Goal: Information Seeking & Learning: Understand process/instructions

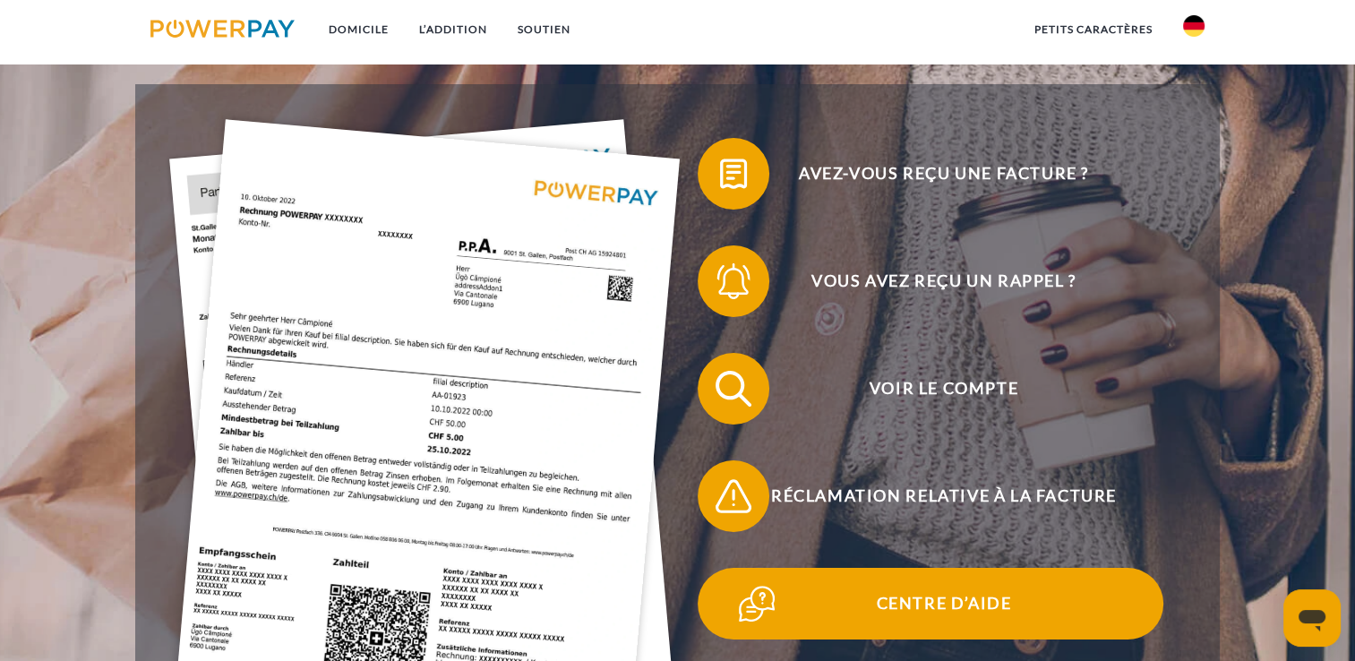
scroll to position [269, 0]
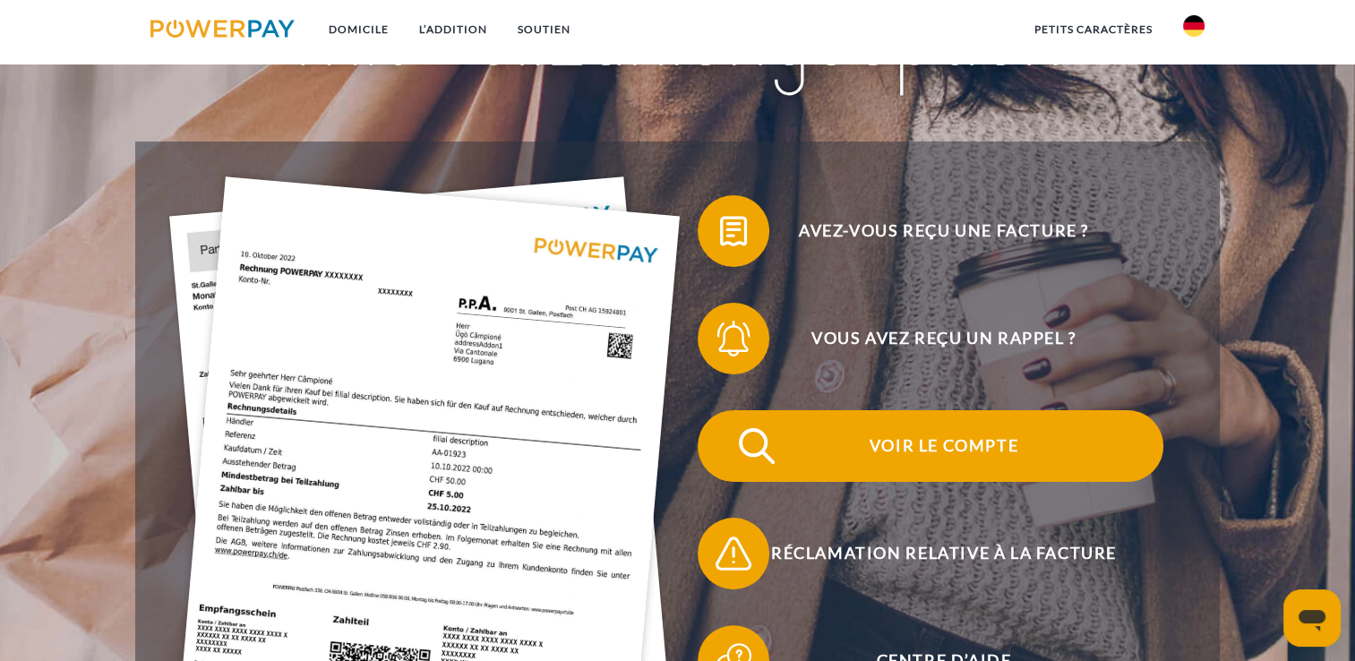
click at [961, 455] on span "Voir le compte" at bounding box center [944, 446] width 439 height 72
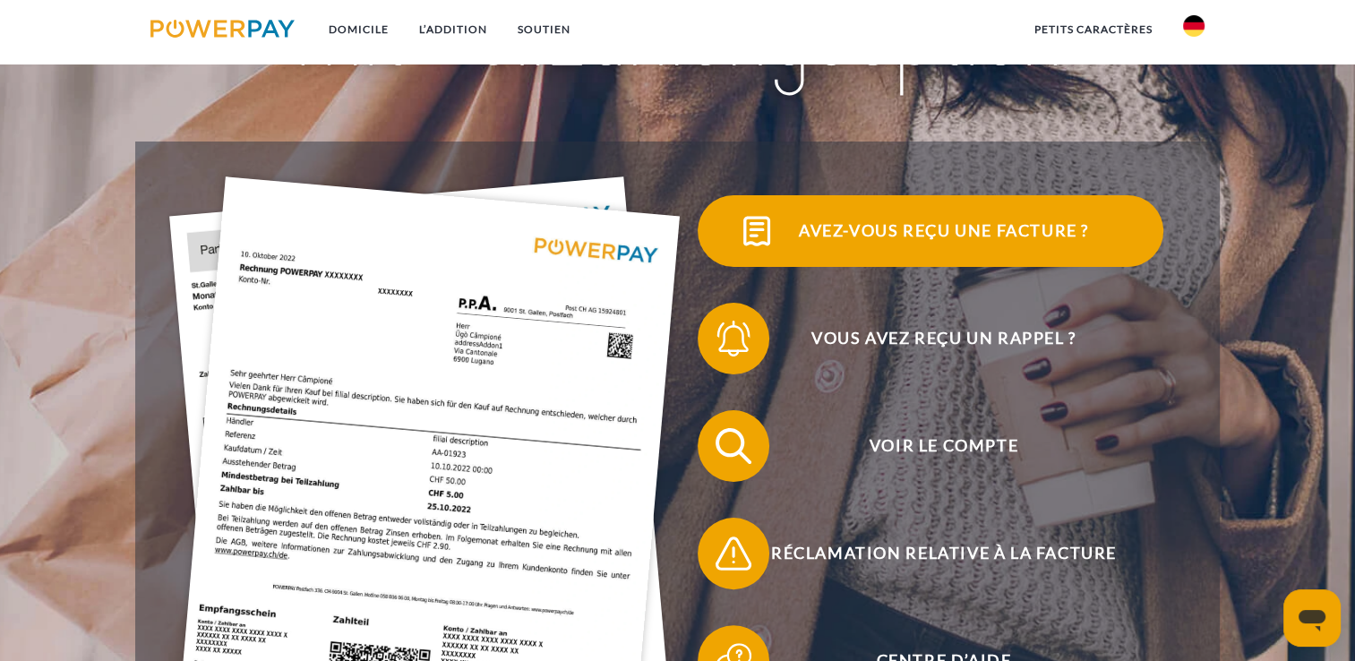
click at [930, 229] on span "Avez-vous reçu une facture ?" at bounding box center [944, 231] width 439 height 72
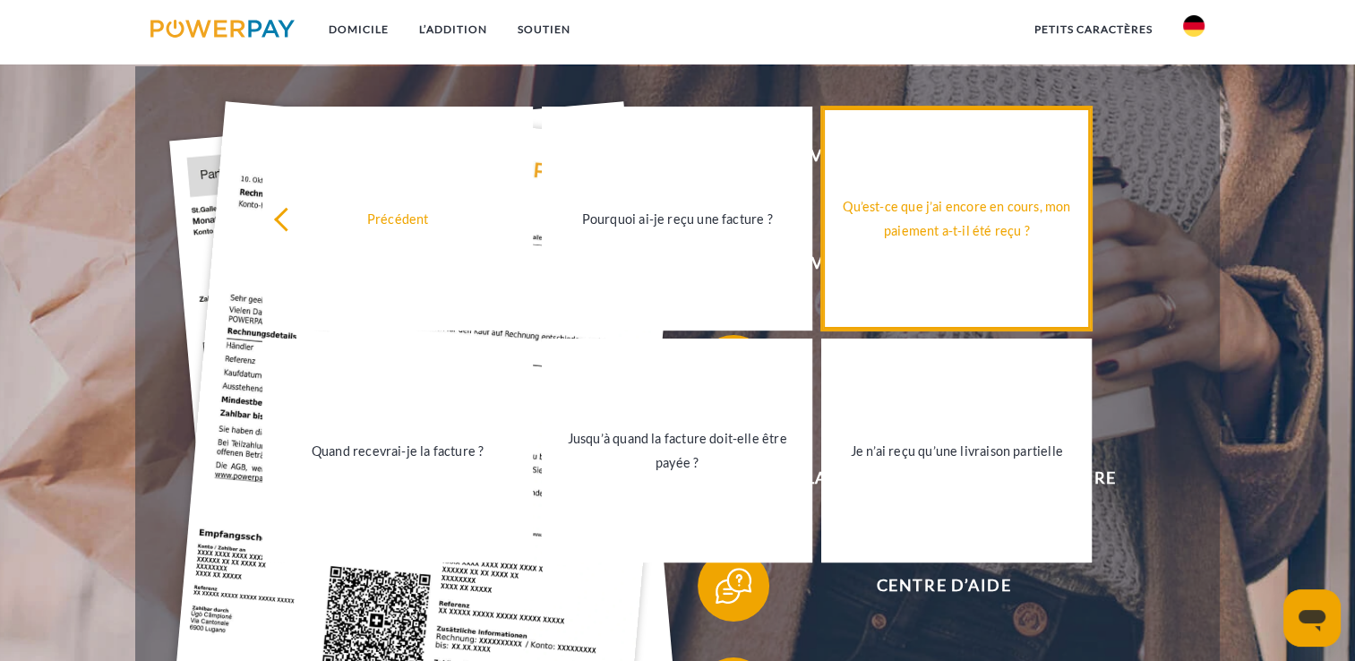
scroll to position [448, 0]
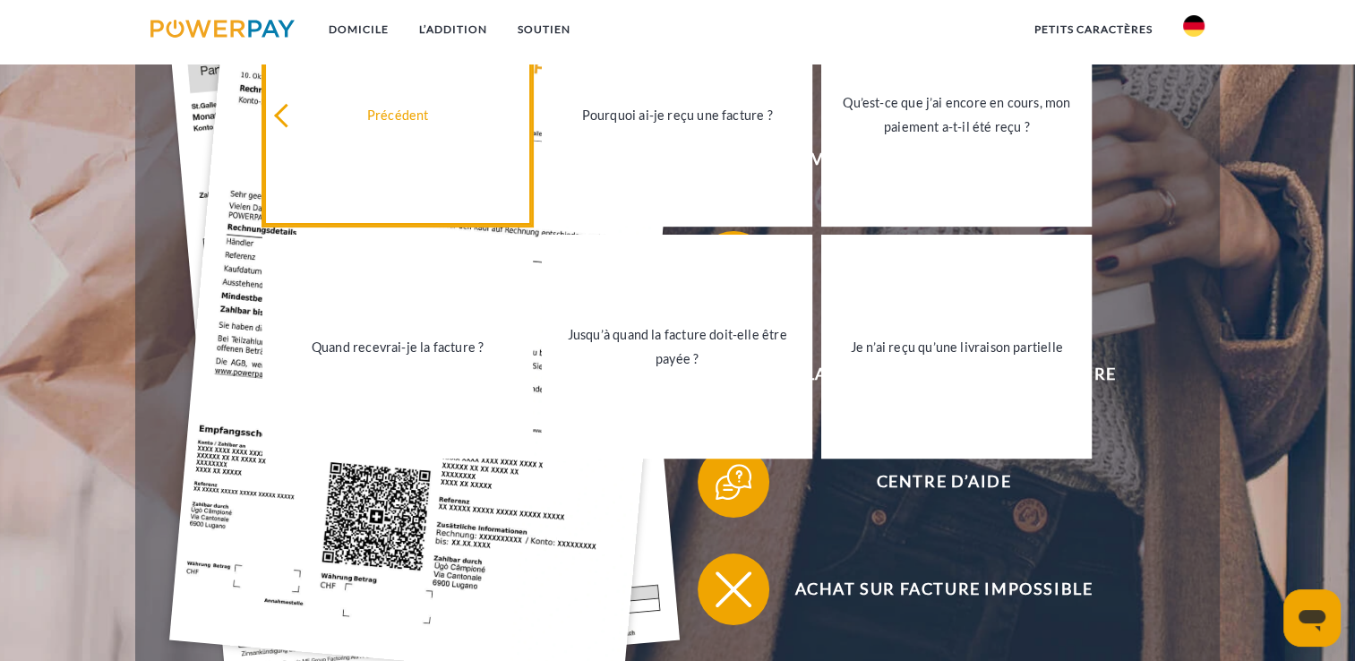
click at [308, 116] on div "Précédent" at bounding box center [397, 114] width 249 height 24
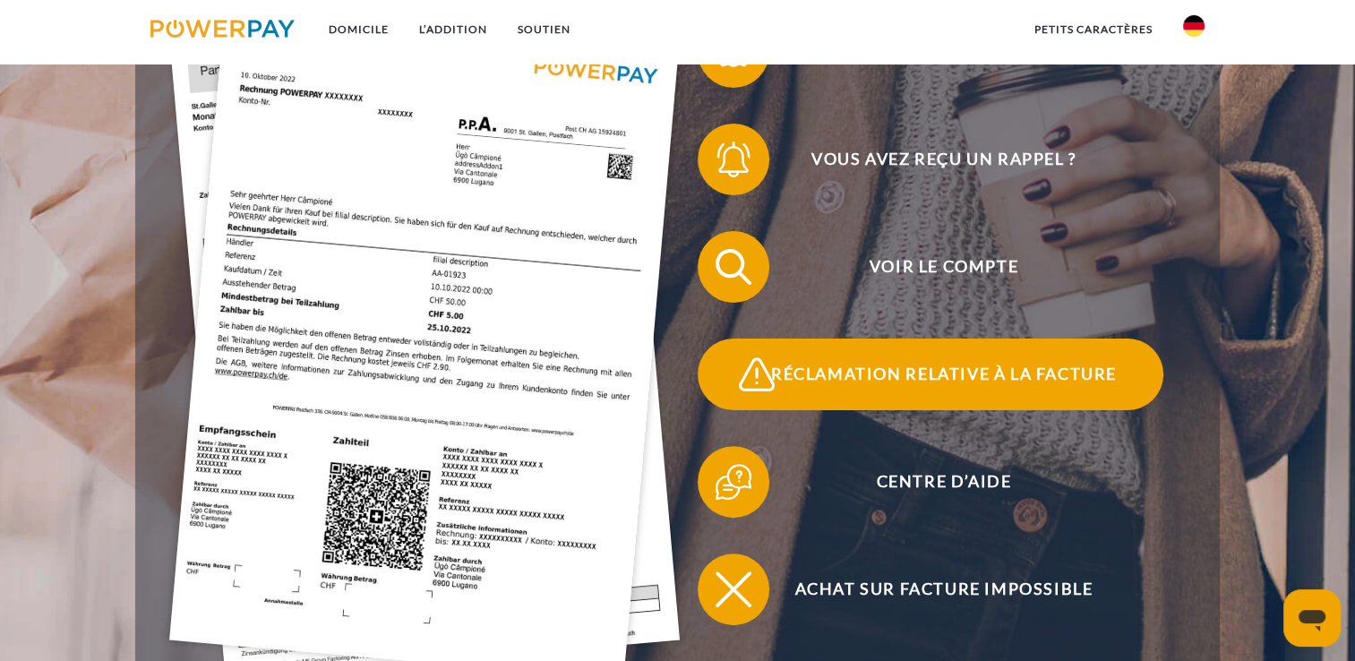
click at [883, 390] on span "Réclamation relative à la facture" at bounding box center [944, 375] width 439 height 72
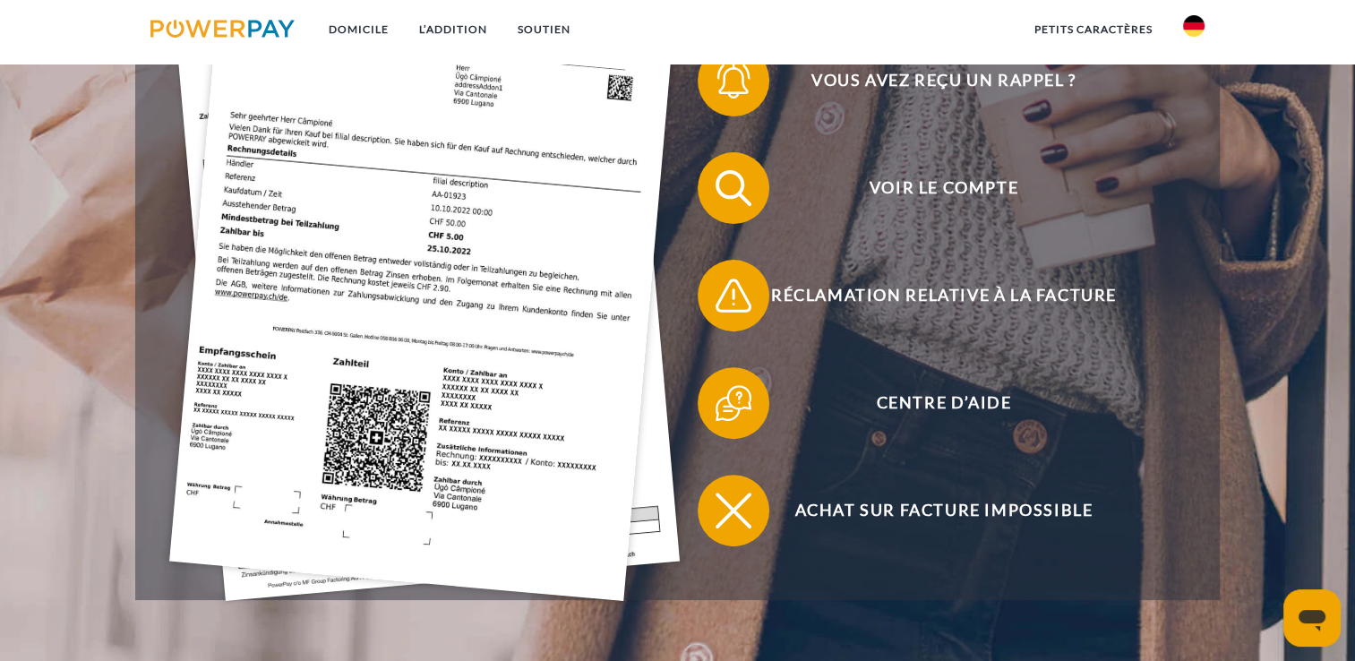
scroll to position [537, 0]
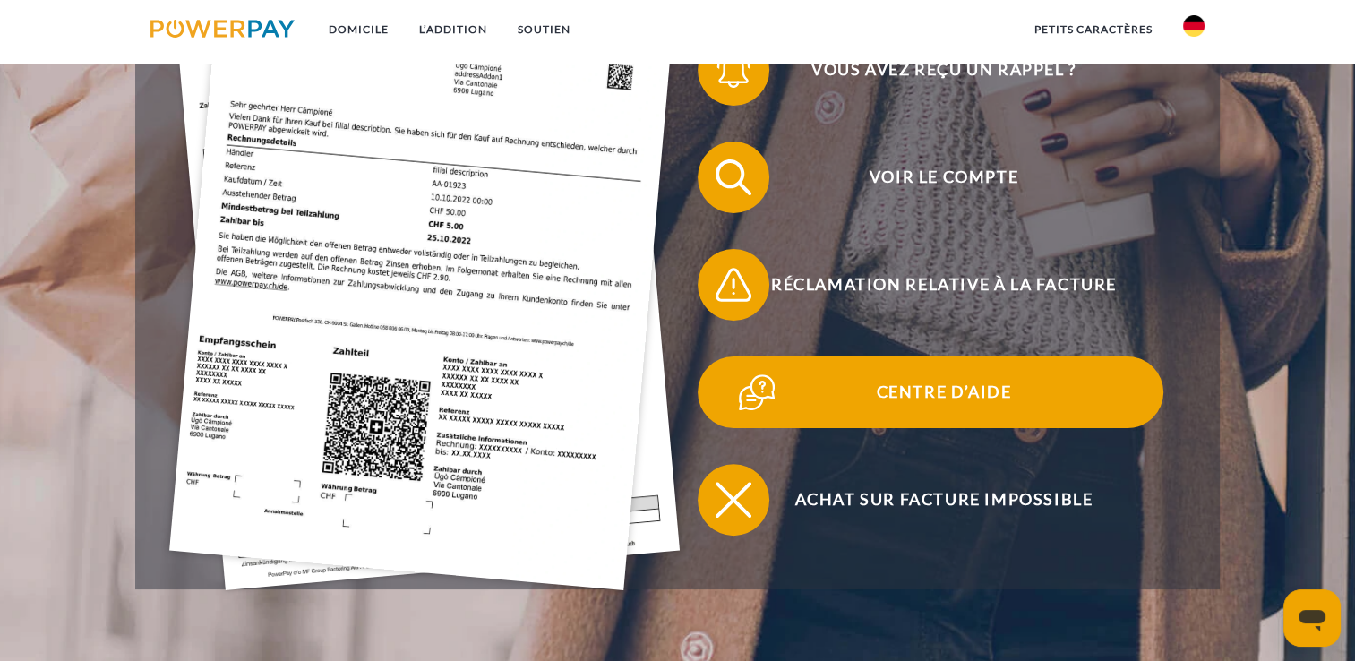
click at [747, 399] on img at bounding box center [757, 392] width 45 height 45
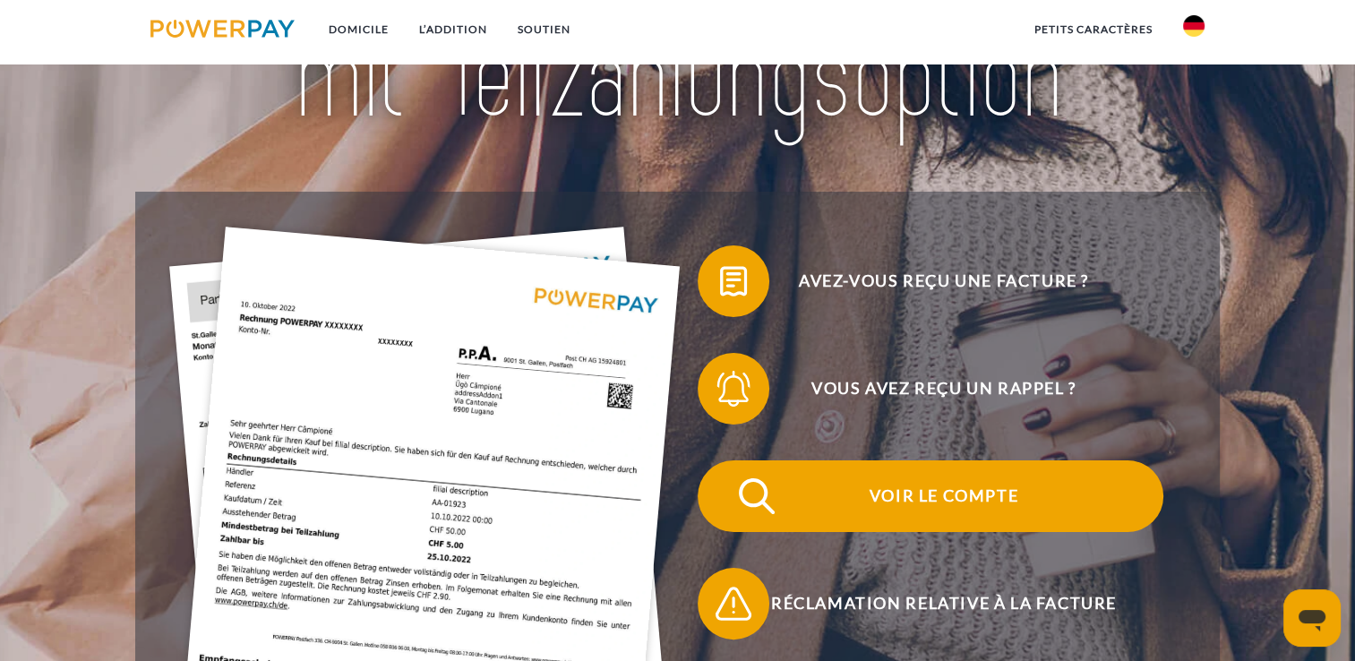
scroll to position [179, 0]
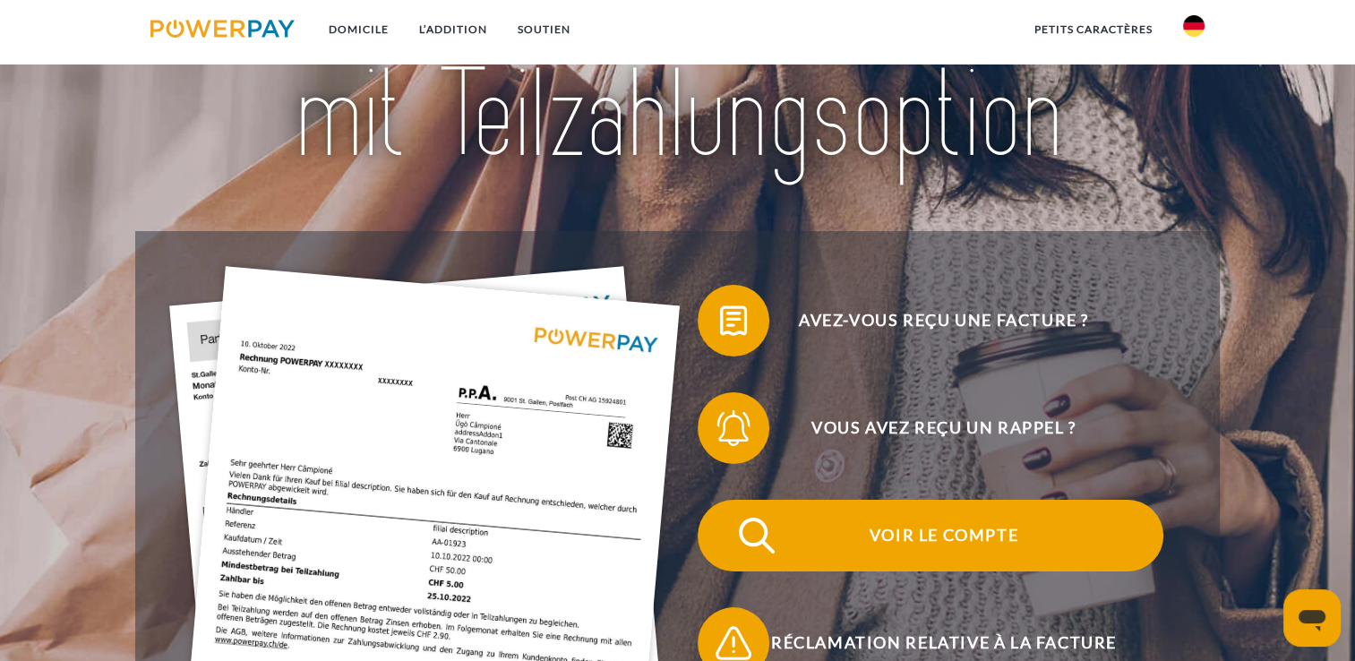
click at [1009, 543] on span "Voir le compte" at bounding box center [944, 536] width 439 height 72
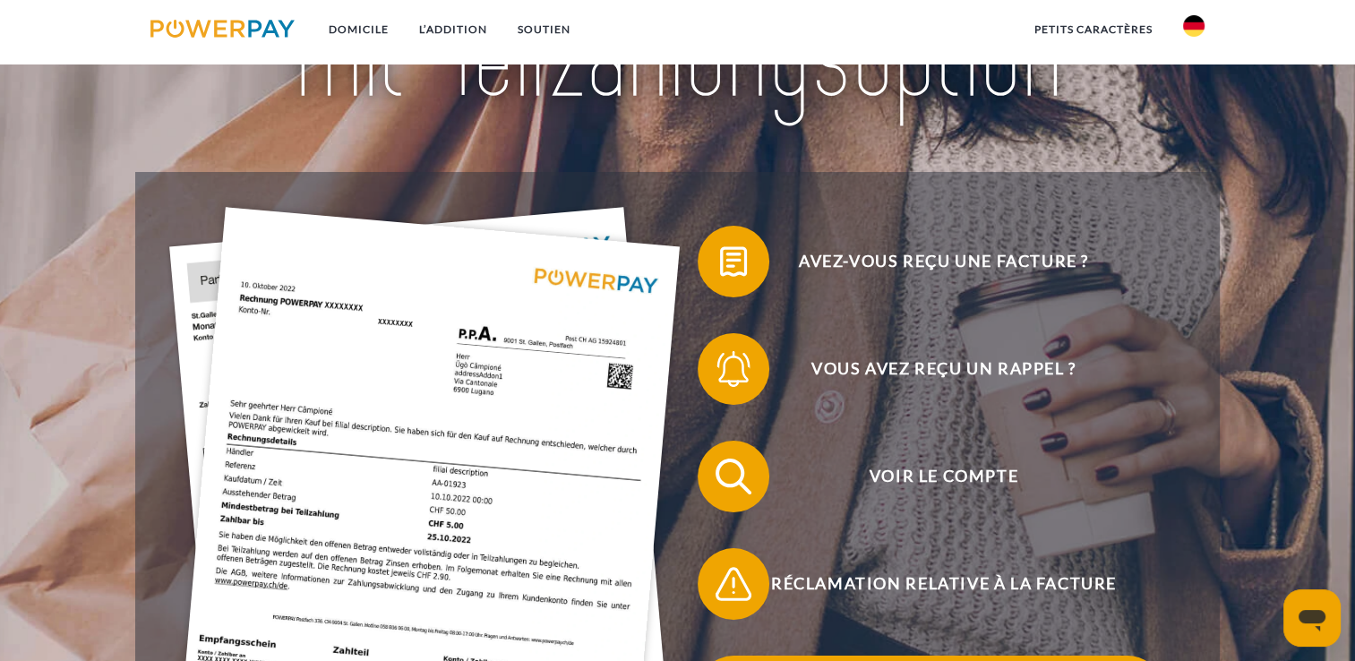
scroll to position [269, 0]
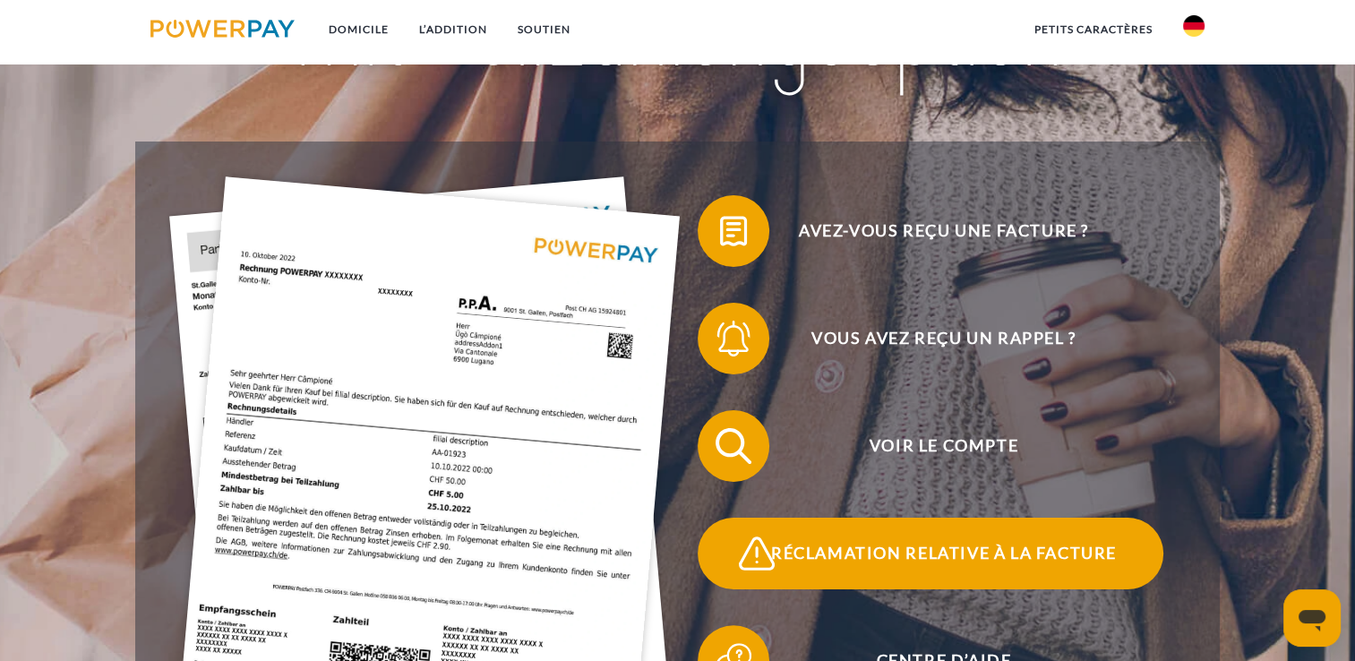
click at [735, 555] on span at bounding box center [730, 554] width 90 height 90
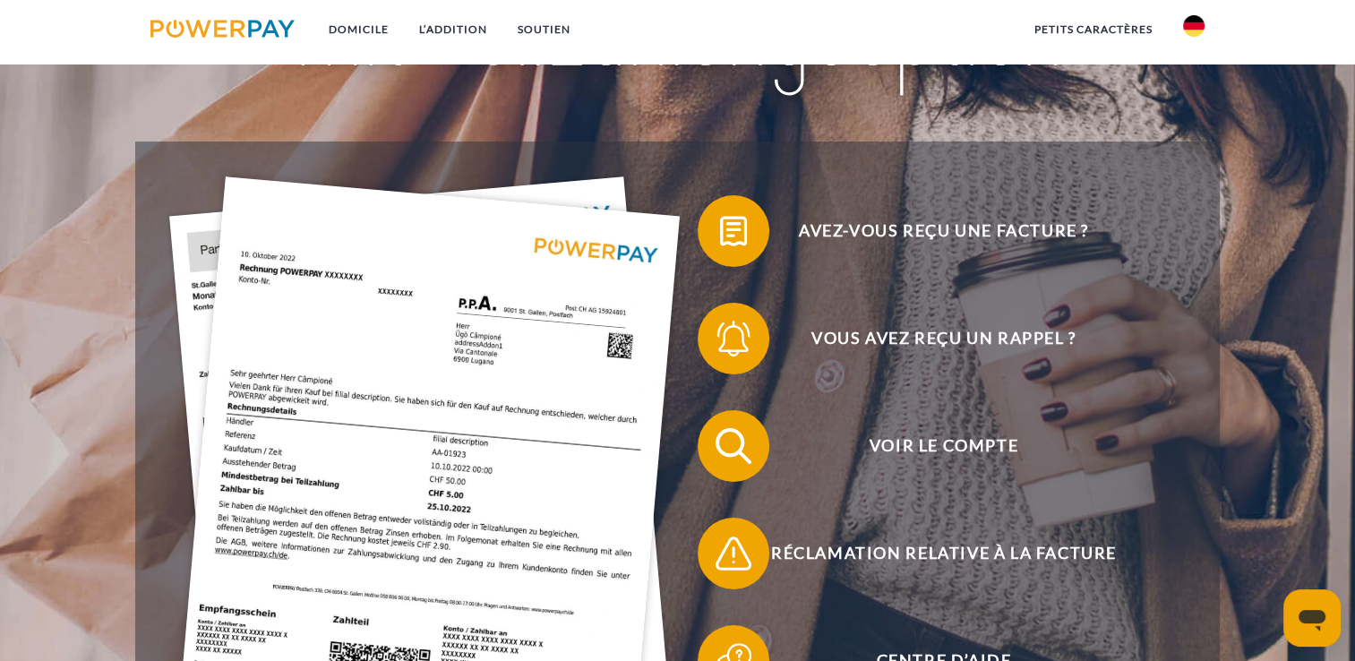
click at [210, 30] on img at bounding box center [222, 29] width 144 height 18
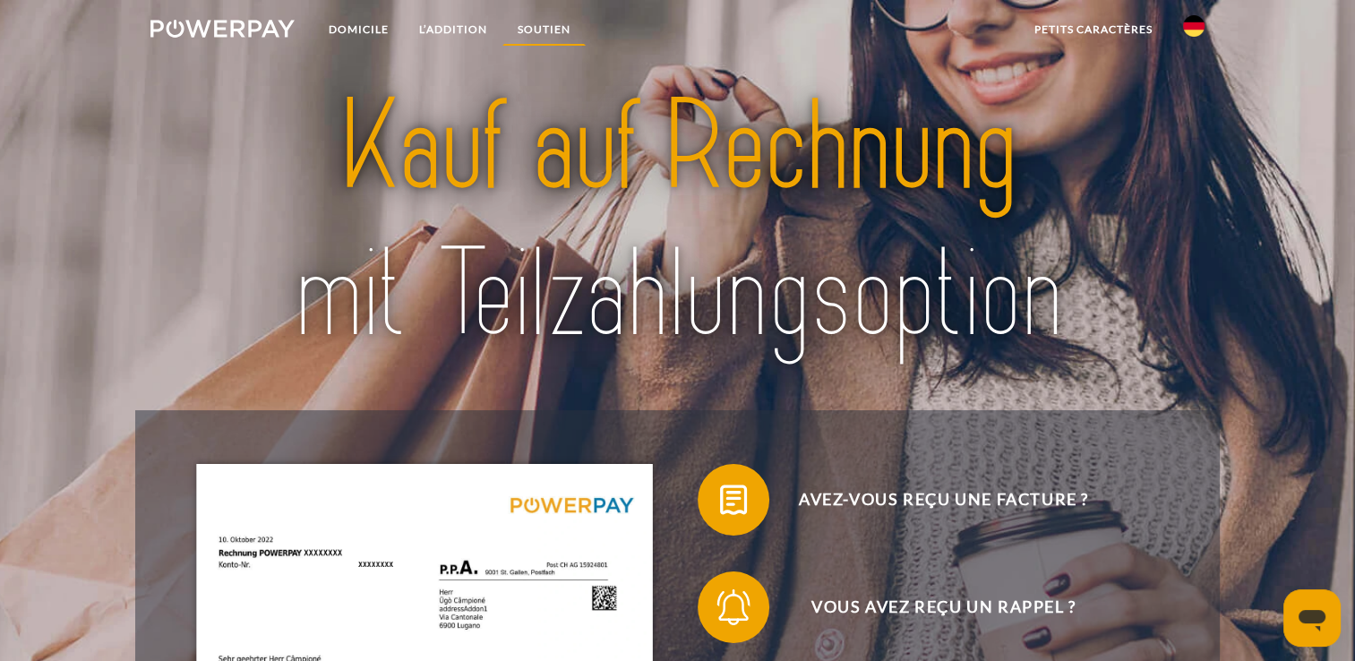
click at [572, 26] on link "SOUTIEN" at bounding box center [544, 29] width 83 height 32
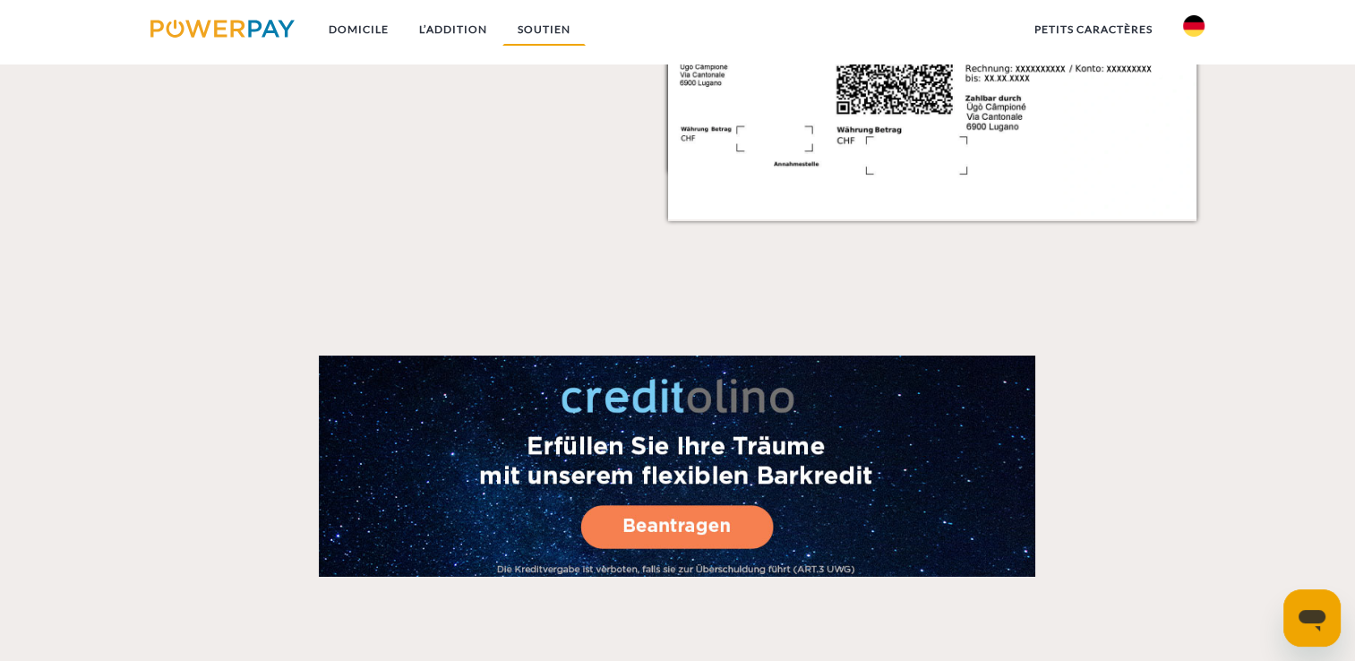
scroll to position [3085, 0]
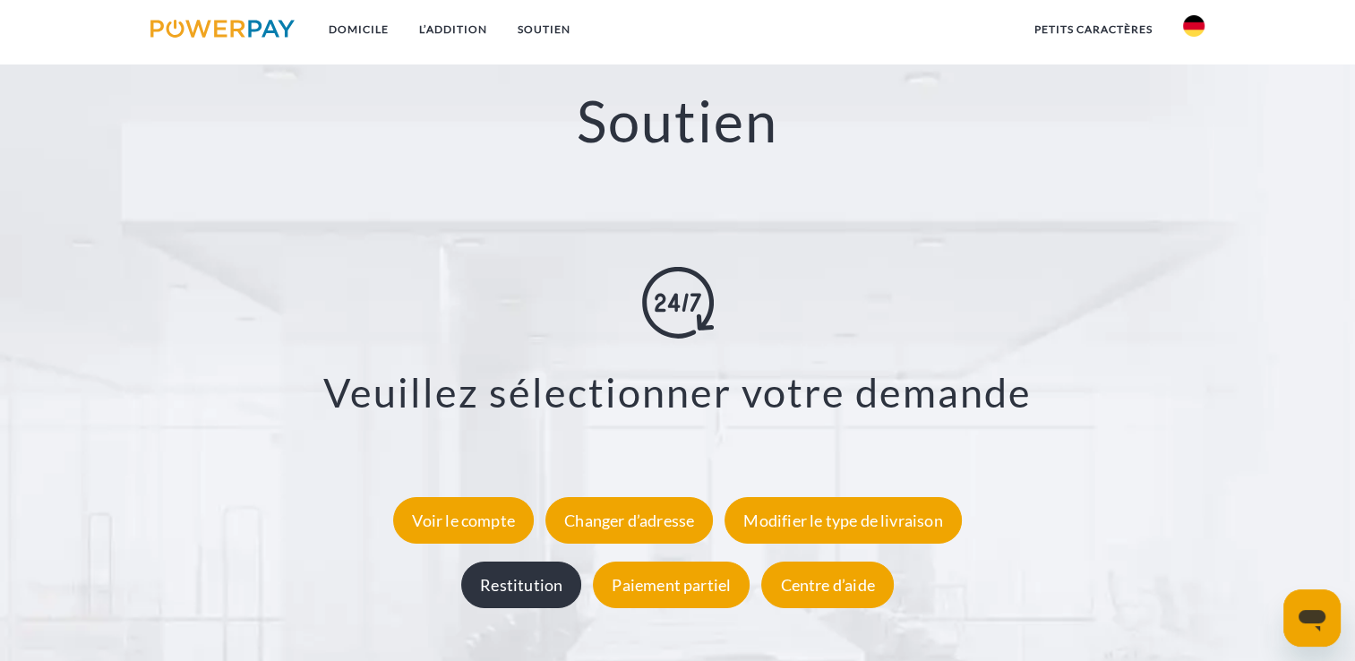
click at [525, 594] on div "Restitution" at bounding box center [521, 585] width 120 height 47
